Goal: Find specific page/section: Find specific page/section

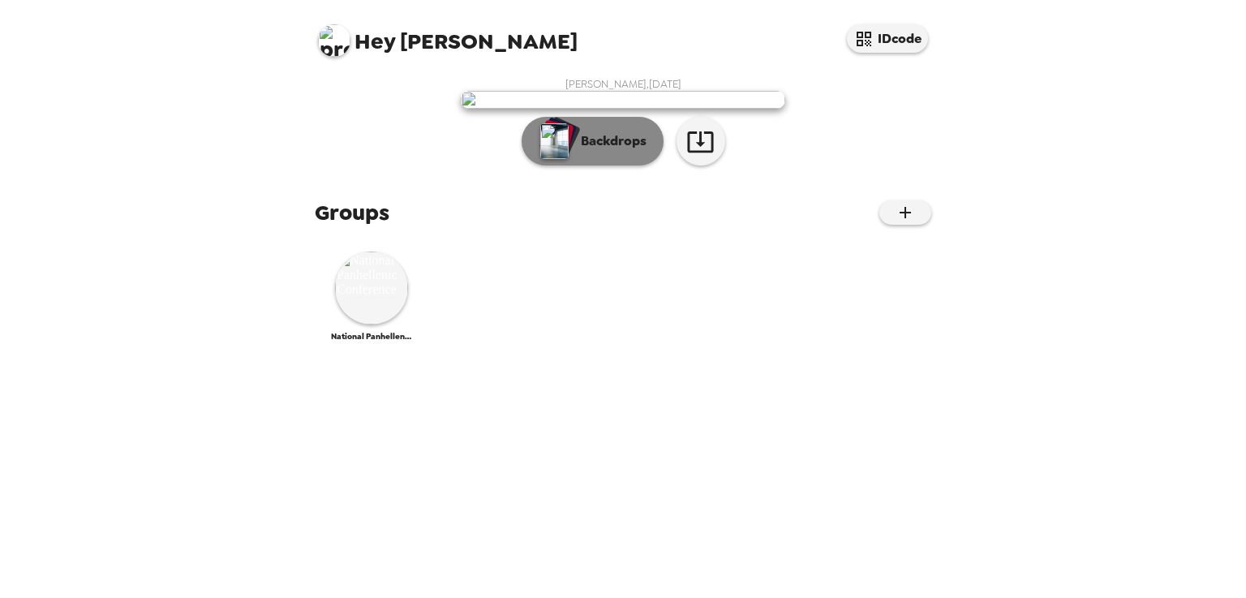
scroll to position [163, 0]
click at [391, 324] on img at bounding box center [371, 287] width 73 height 73
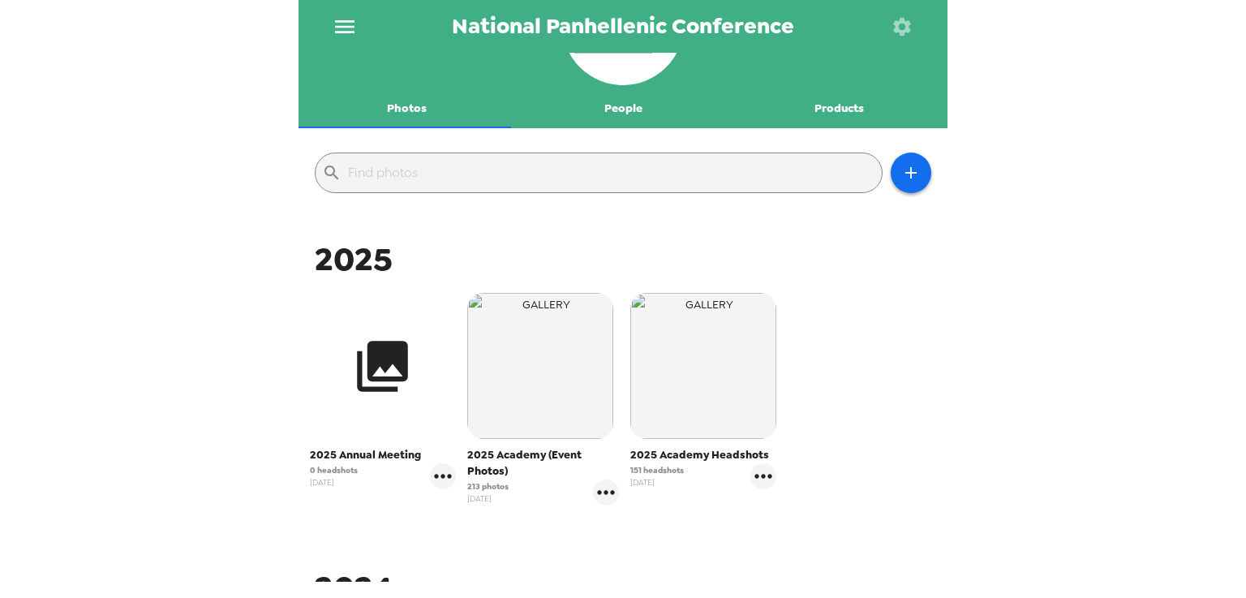
scroll to position [90, 0]
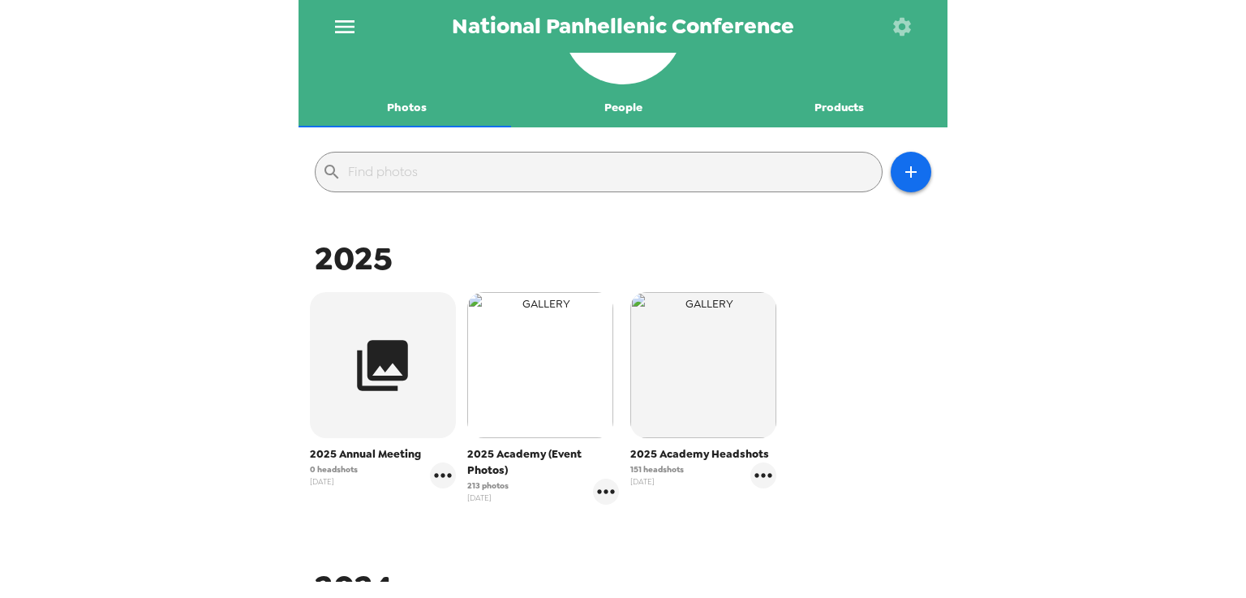
click at [492, 403] on img "button" at bounding box center [540, 365] width 146 height 146
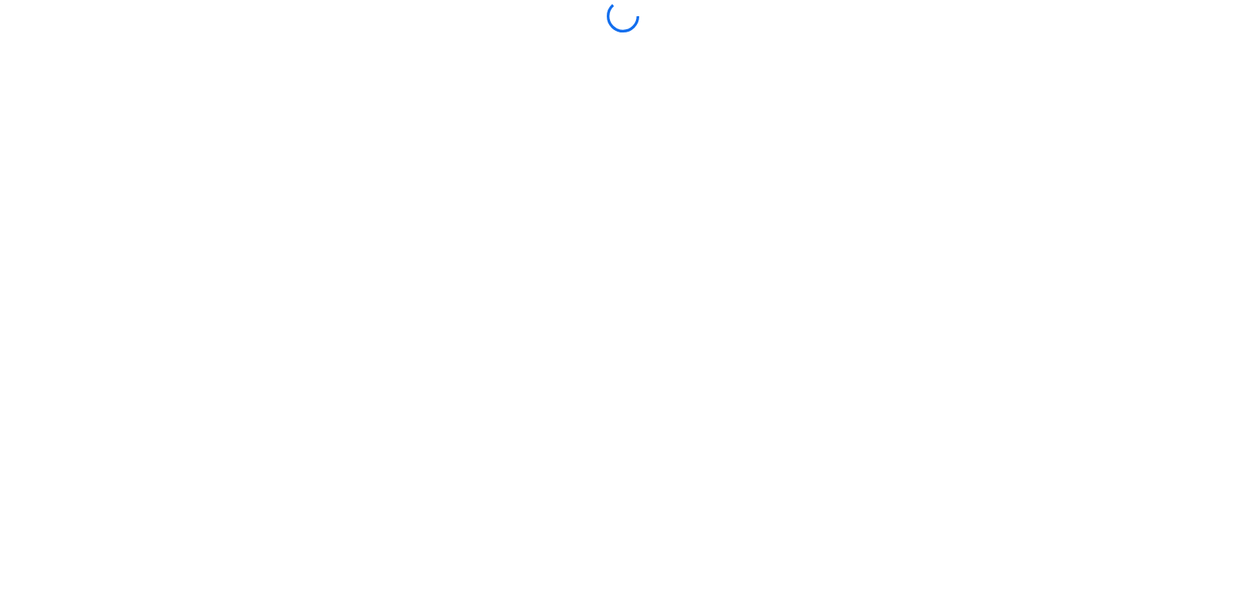
click at [492, 403] on body at bounding box center [623, 299] width 1246 height 598
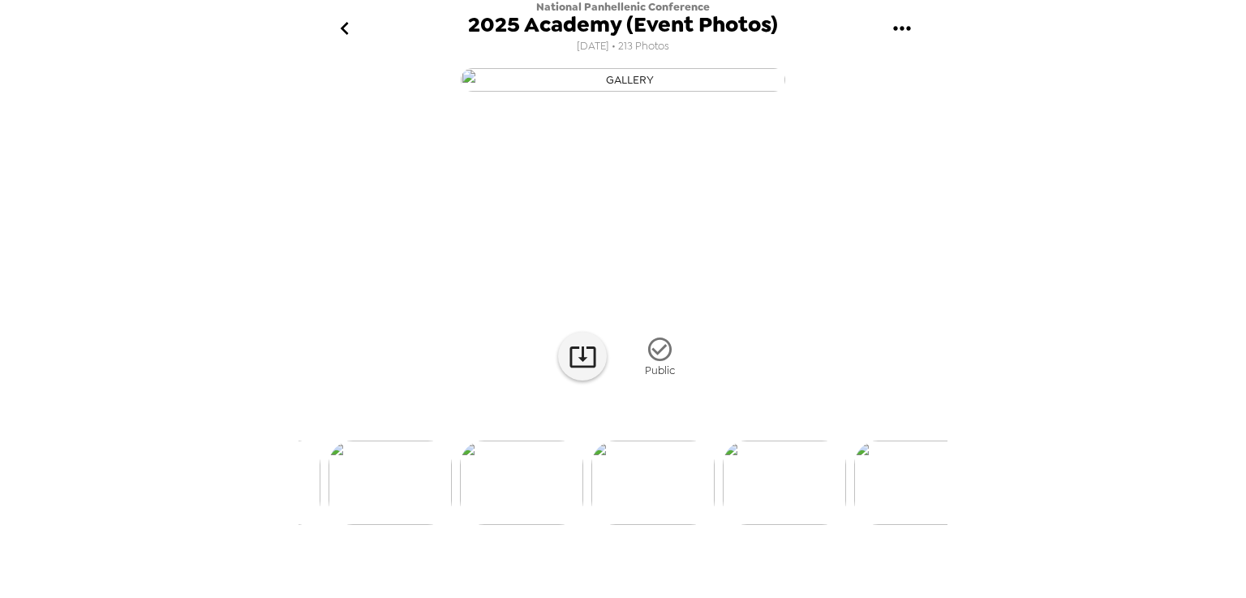
scroll to position [97, 0]
click at [560, 525] on img at bounding box center [521, 482] width 123 height 84
click at [578, 371] on icon at bounding box center [583, 356] width 28 height 28
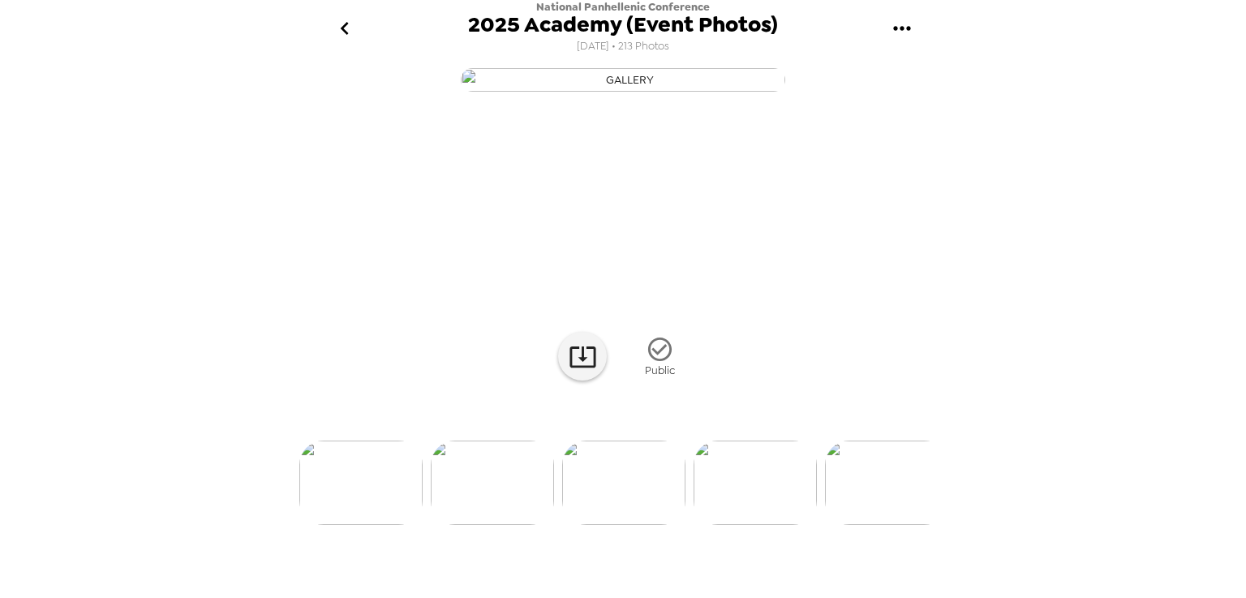
click at [850, 516] on img at bounding box center [886, 482] width 123 height 84
click at [774, 525] on img at bounding box center [754, 482] width 123 height 84
click at [757, 525] on div at bounding box center [622, 456] width 649 height 138
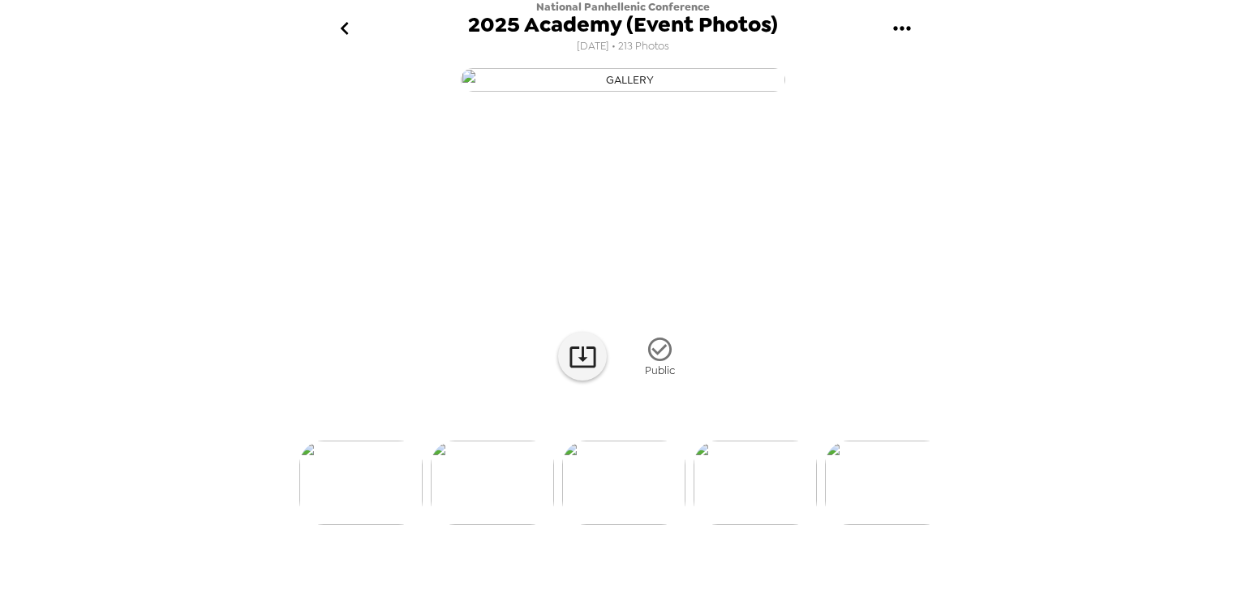
click at [757, 525] on img at bounding box center [754, 482] width 123 height 84
click at [757, 525] on img at bounding box center [727, 482] width 123 height 84
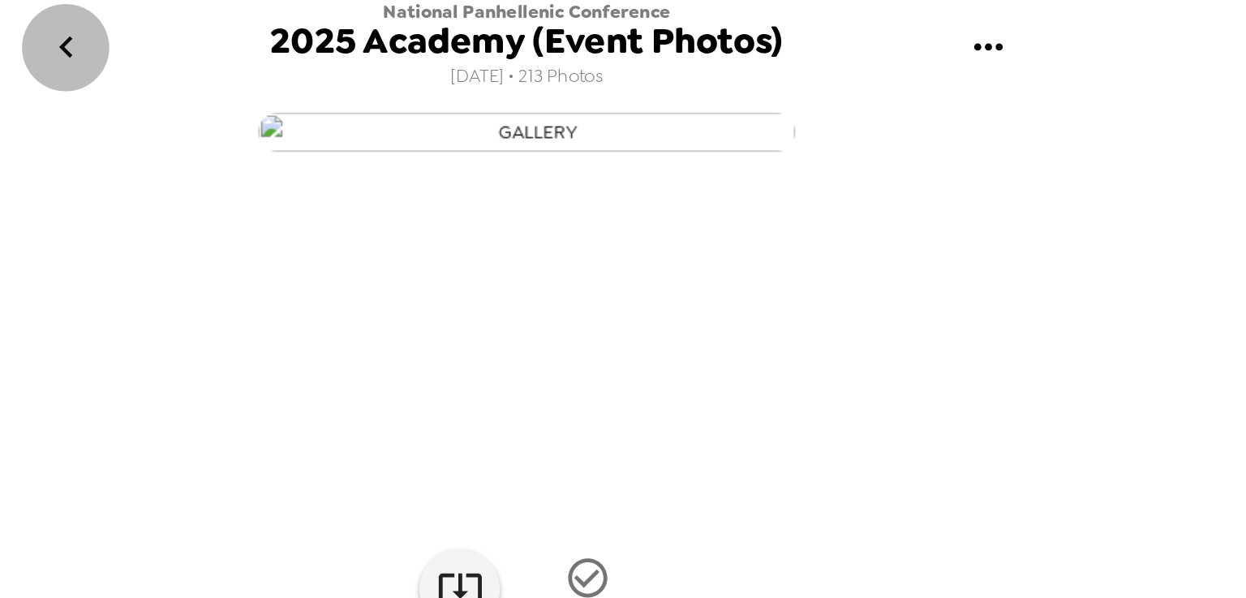
click at [346, 35] on icon "go back" at bounding box center [344, 28] width 8 height 13
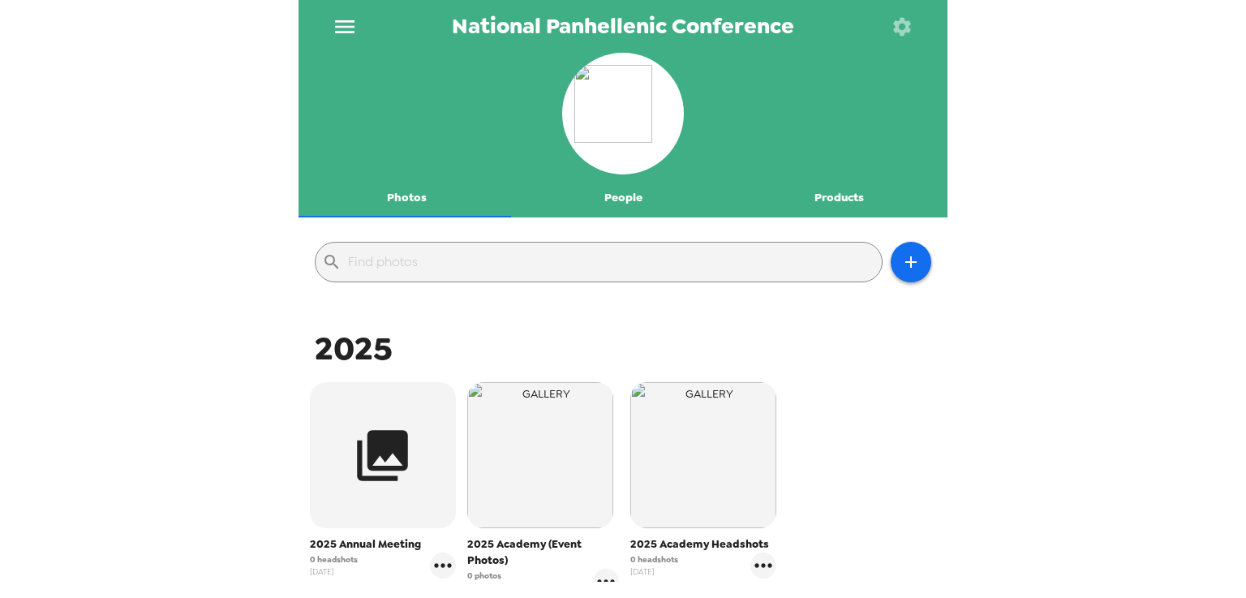
scroll to position [159, 0]
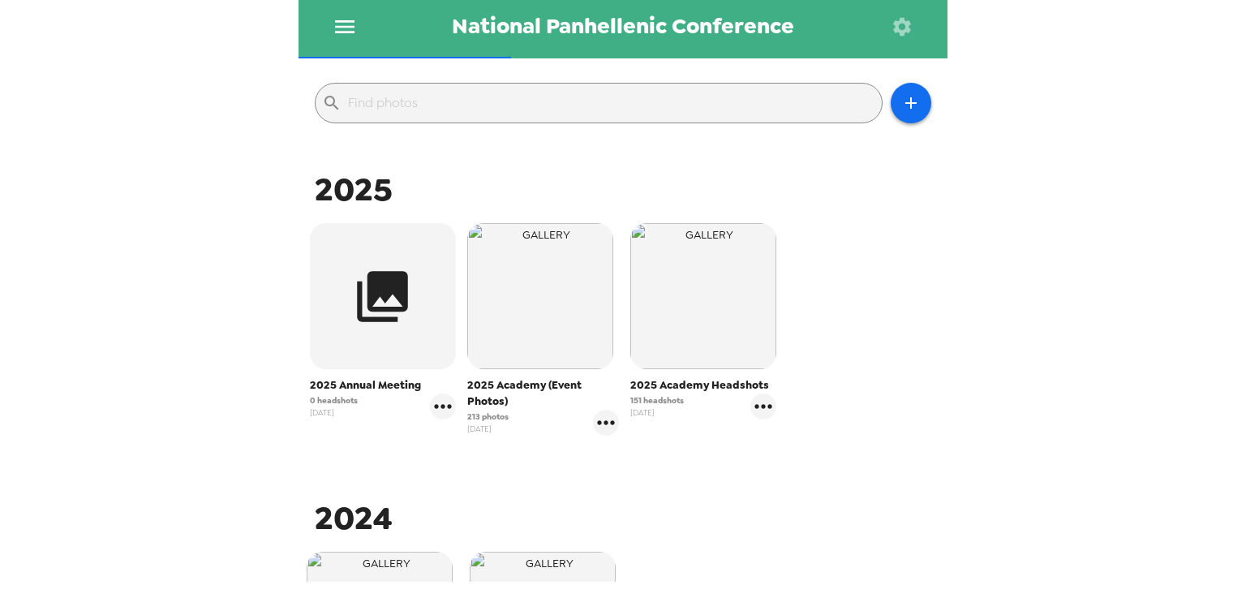
click at [488, 397] on span "2025 Academy (Event Photos)" at bounding box center [543, 393] width 152 height 32
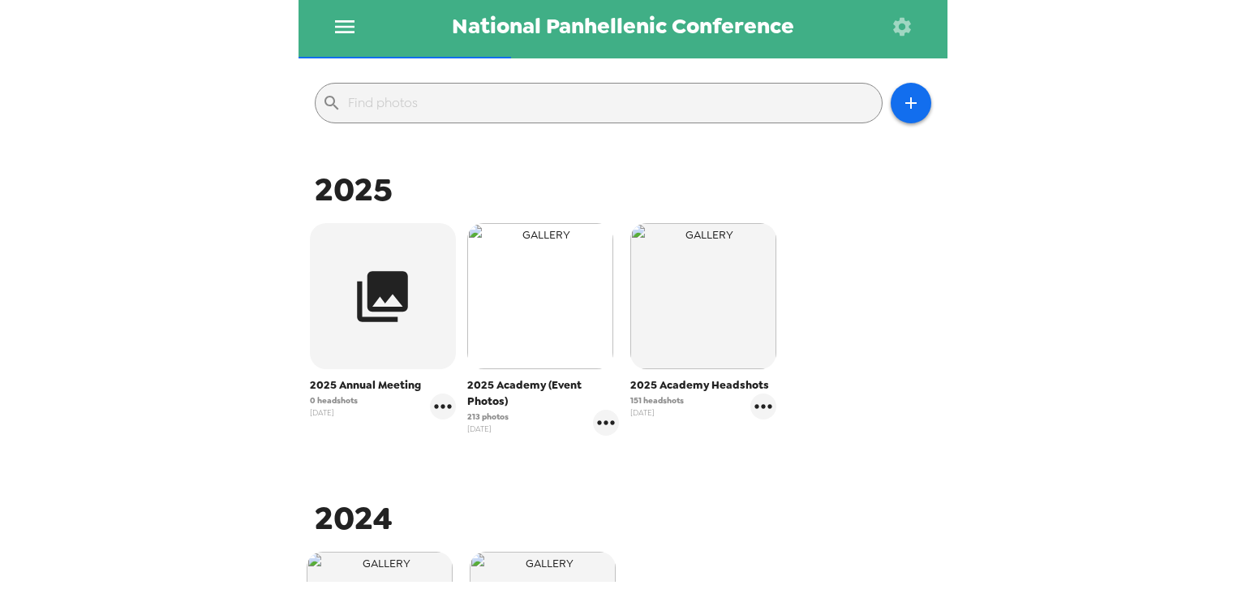
click at [514, 359] on img "button" at bounding box center [540, 296] width 146 height 146
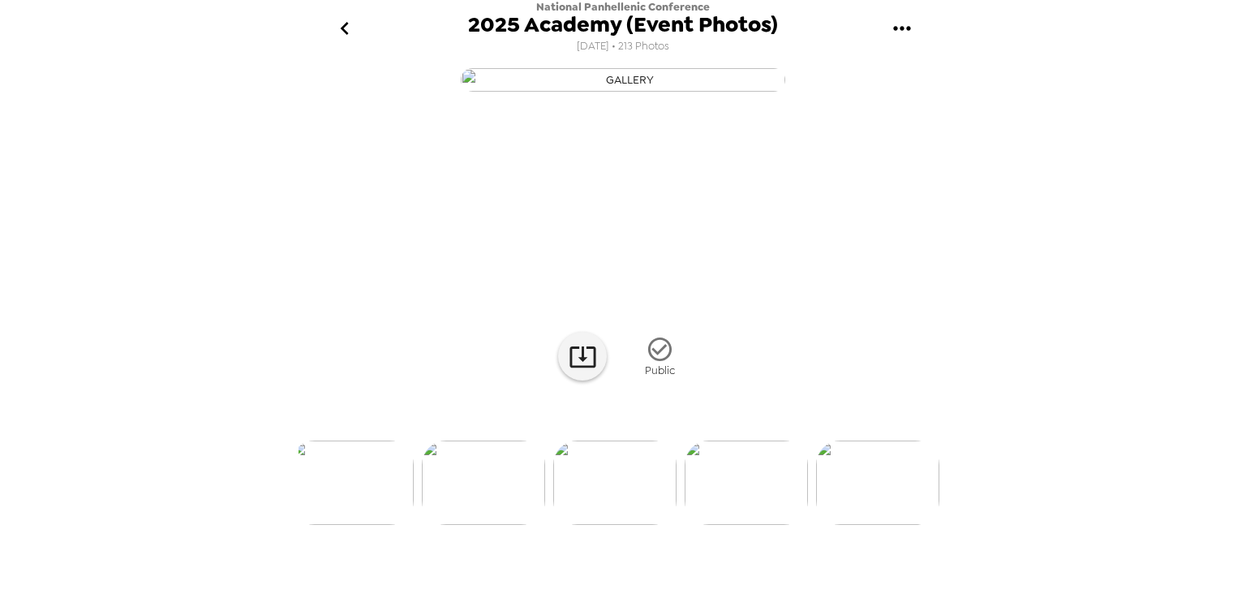
scroll to position [0, 4343]
click at [528, 525] on img at bounding box center [484, 482] width 123 height 84
click at [545, 525] on img at bounding box center [493, 482] width 123 height 84
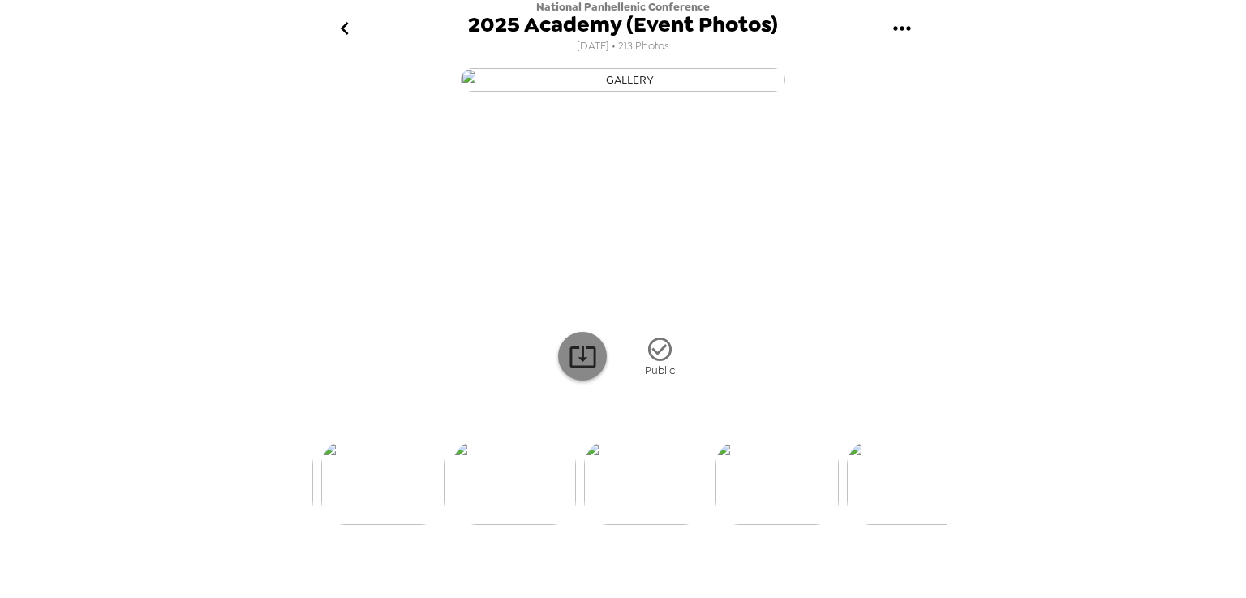
click at [576, 371] on icon at bounding box center [583, 356] width 28 height 28
click at [455, 525] on img at bounding box center [436, 482] width 123 height 84
click at [570, 525] on img at bounding box center [533, 482] width 123 height 84
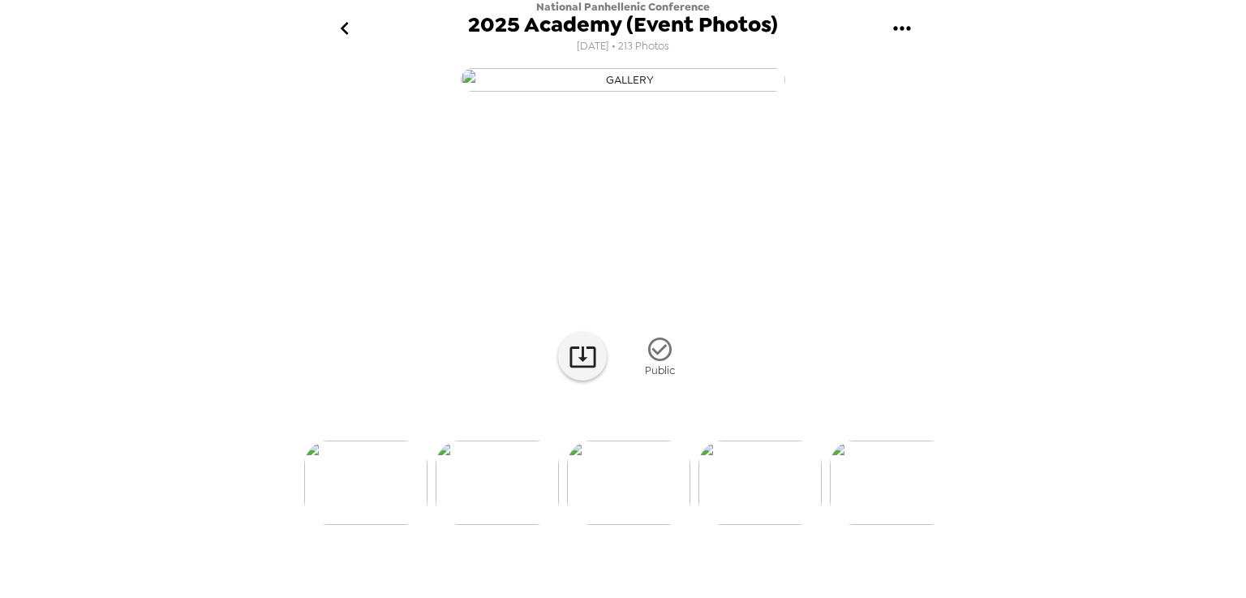
scroll to position [0, 0]
click at [585, 371] on icon at bounding box center [583, 356] width 28 height 28
click at [493, 525] on img at bounding box center [463, 482] width 123 height 84
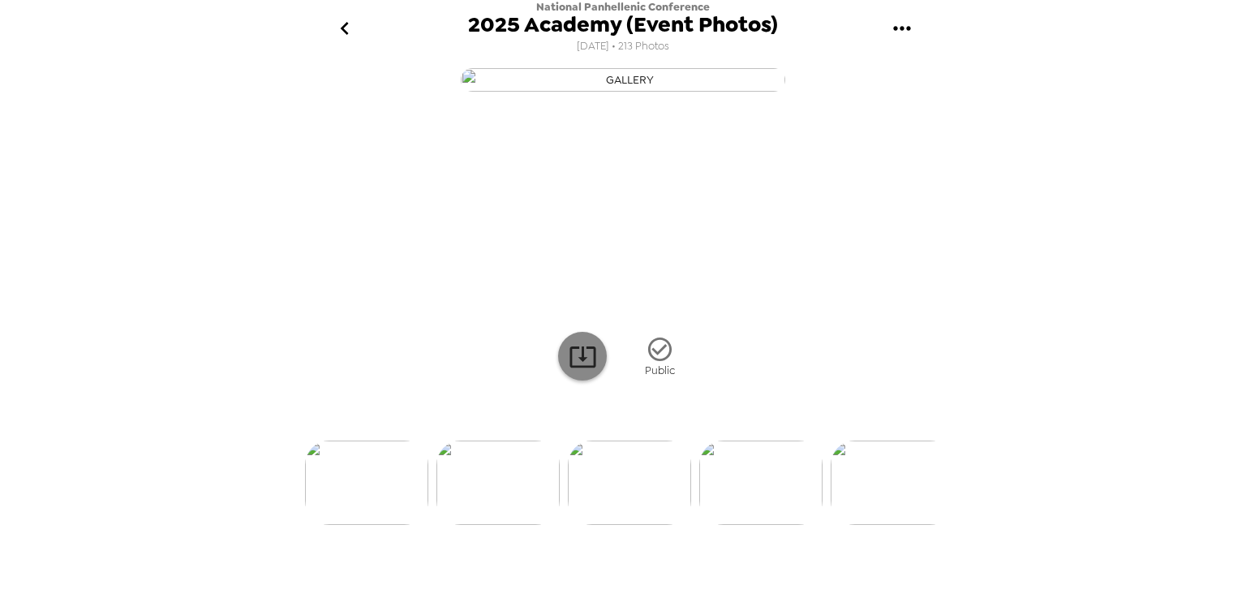
click at [569, 371] on icon at bounding box center [583, 356] width 28 height 28
click at [769, 525] on img at bounding box center [760, 482] width 123 height 84
click at [574, 371] on icon at bounding box center [583, 356] width 28 height 28
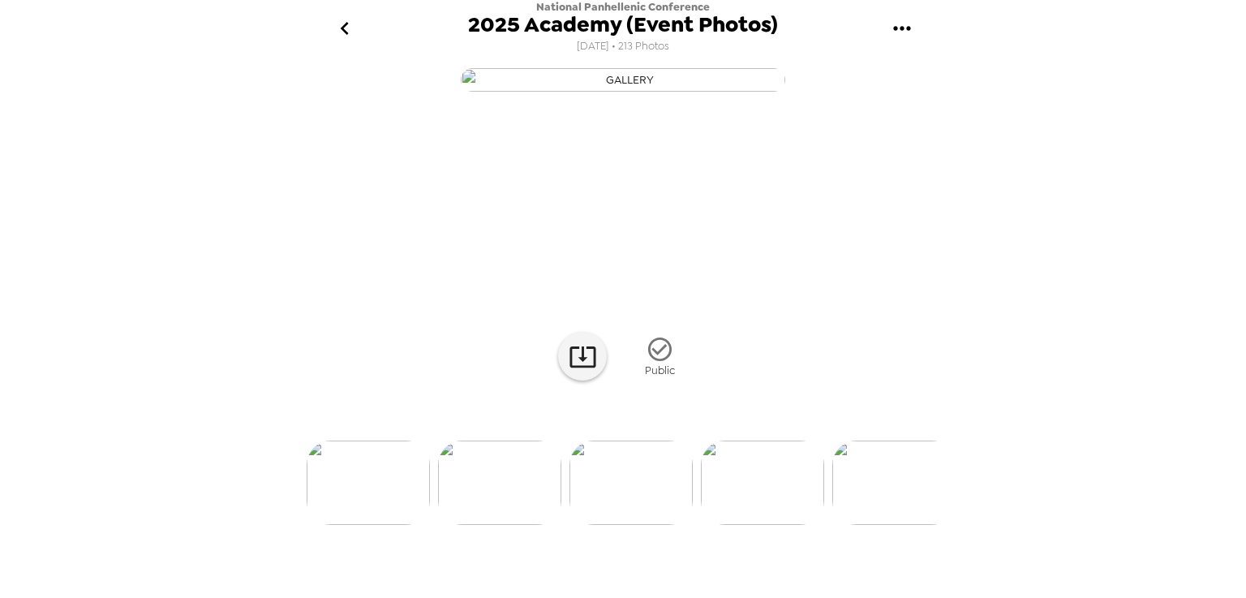
scroll to position [0, 17575]
click at [420, 525] on img at bounding box center [391, 482] width 123 height 84
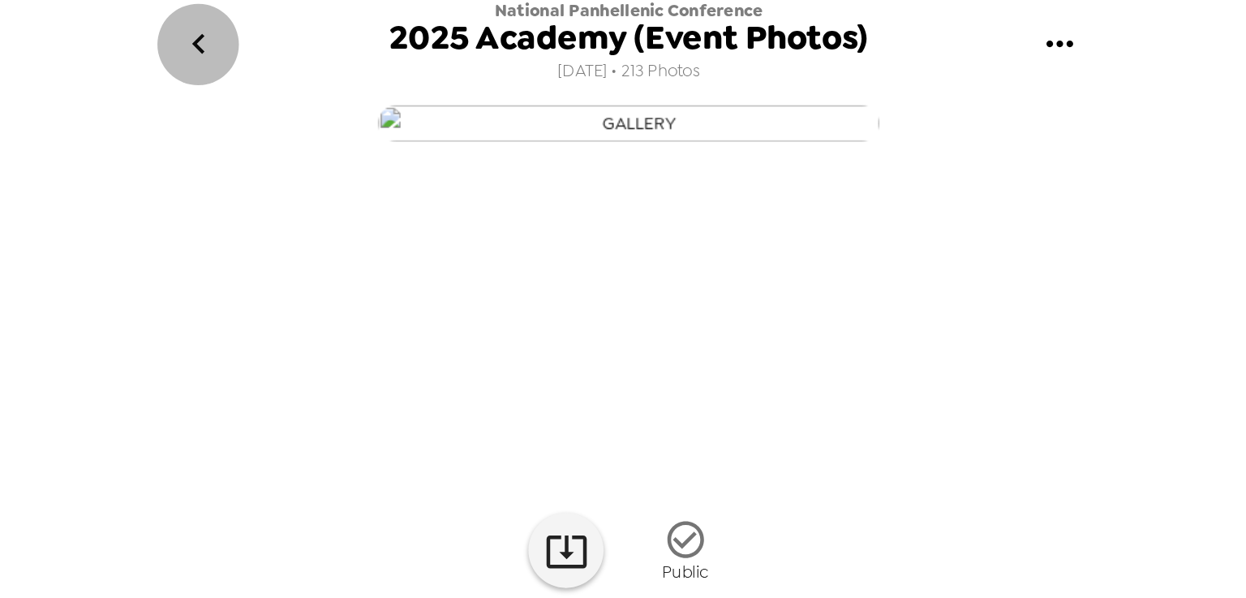
click at [335, 29] on icon "go back" at bounding box center [345, 28] width 26 height 26
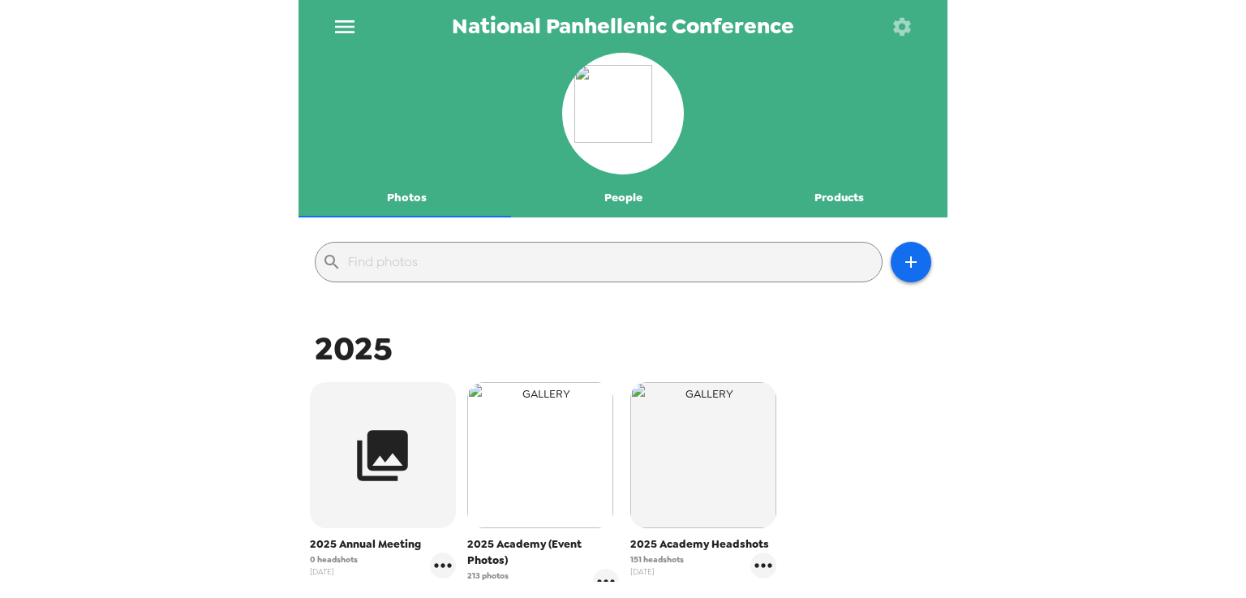
click at [520, 464] on img "button" at bounding box center [540, 455] width 146 height 146
click at [520, 464] on body "National Panhellenic Conference Photos People Products ​ 2025 2025 Annual Meeti…" at bounding box center [623, 299] width 1246 height 598
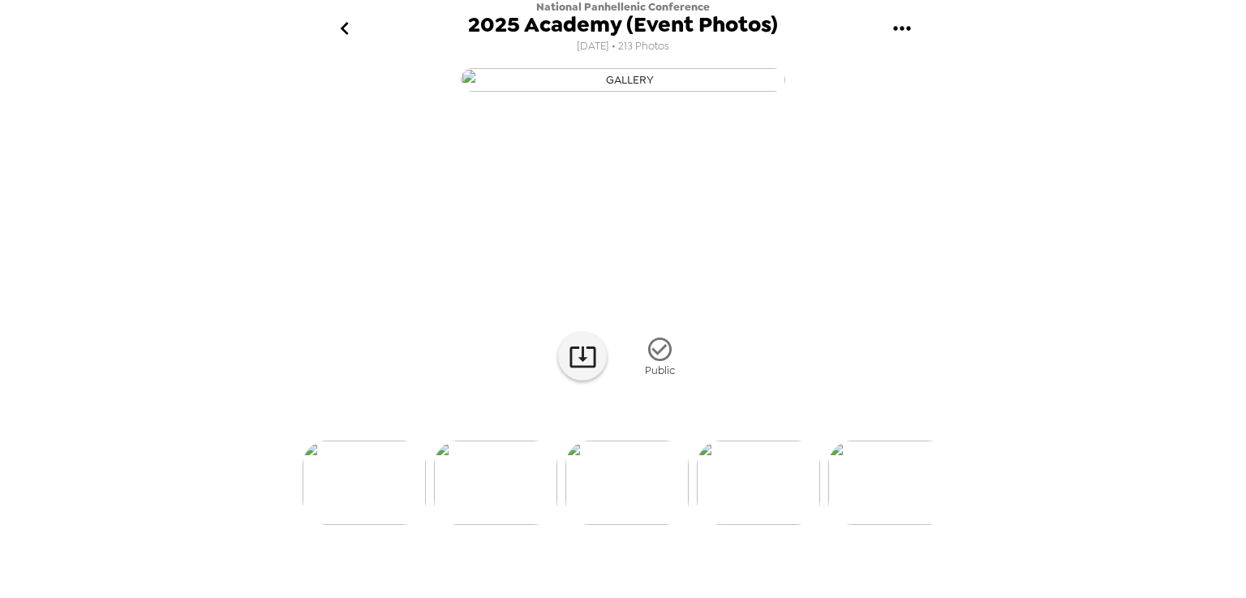
scroll to position [0, 3012]
click at [633, 517] on img at bounding box center [632, 482] width 123 height 84
click at [344, 32] on icon "go back" at bounding box center [344, 28] width 8 height 13
